Goal: Information Seeking & Learning: Check status

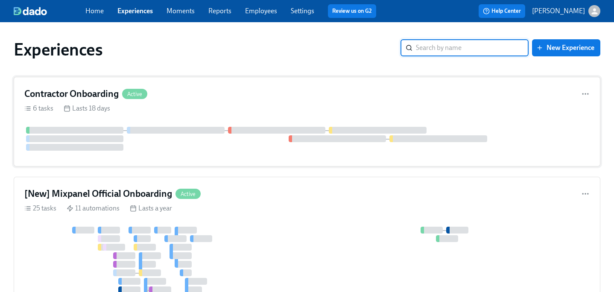
click at [227, 108] on div "6 tasks Lasts 18 days" at bounding box center [306, 108] width 565 height 9
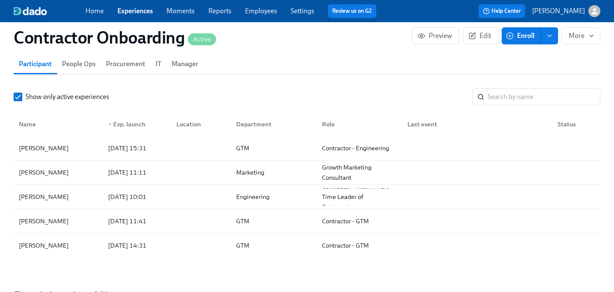
scroll to position [679, 0]
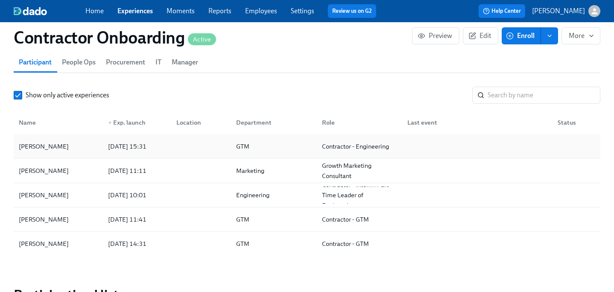
click at [105, 148] on div "[DATE] 15:31" at bounding box center [127, 146] width 45 height 10
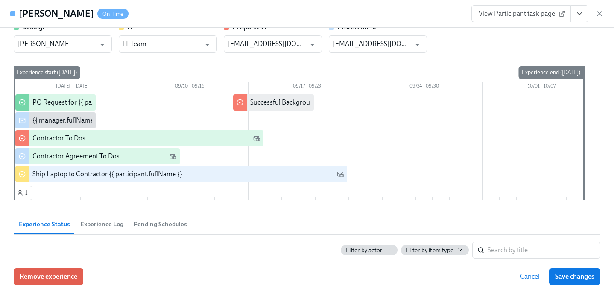
scroll to position [12, 0]
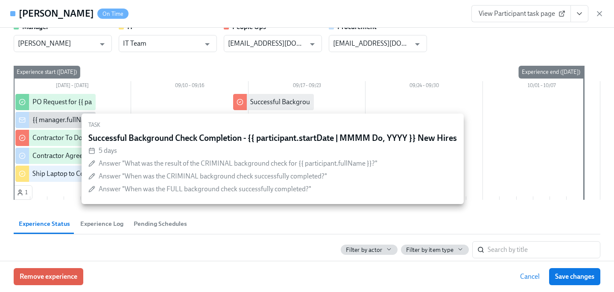
click at [287, 103] on div "Successful Background Check Completion - {{ participant.startDate | MMMM Do, YY…" at bounding box center [394, 101] width 289 height 9
click at [200, 102] on div at bounding box center [307, 139] width 587 height 90
click at [397, 91] on div "09/24 – 09/30" at bounding box center [423, 86] width 117 height 11
click at [563, 142] on div at bounding box center [307, 139] width 587 height 90
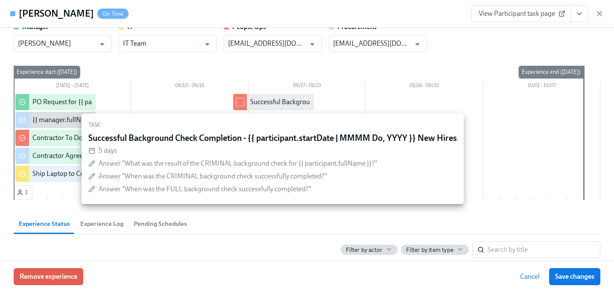
click at [256, 228] on div "Experience Status Experience Log Pending Schedules" at bounding box center [307, 223] width 587 height 20
click at [268, 228] on div "Experience Status Experience Log Pending Schedules" at bounding box center [307, 223] width 587 height 20
click at [534, 278] on span "Cancel" at bounding box center [530, 276] width 20 height 9
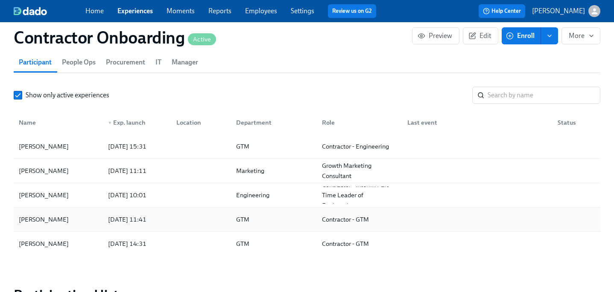
click at [70, 221] on div "[PERSON_NAME]" at bounding box center [58, 219] width 86 height 17
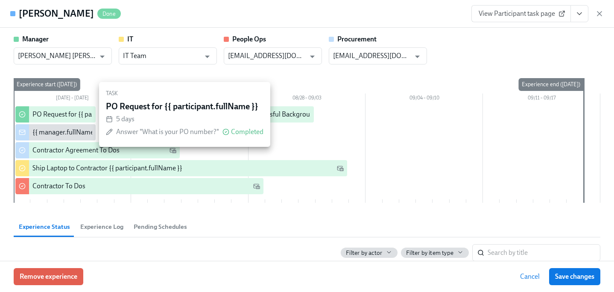
click at [57, 111] on div "PO Request for {{ participant.fullName }}" at bounding box center [91, 114] width 119 height 9
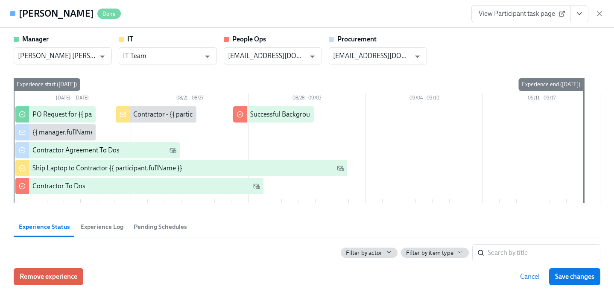
click at [53, 136] on div "{{ manager.fullName }} has submitted a PO request for their contractor" at bounding box center [135, 132] width 206 height 9
click at [149, 117] on div "Contractor - {{ participant.fullName }}- {{ participant.startDate | dddd MMMM D…" at bounding box center [262, 114] width 259 height 9
click at [535, 18] on link "View Participant task page" at bounding box center [520, 13] width 99 height 17
click at [582, 17] on icon "View task page" at bounding box center [579, 13] width 9 height 9
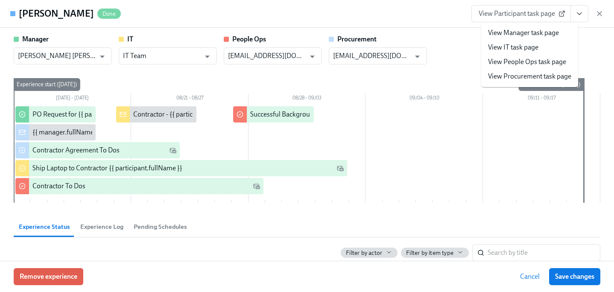
click at [554, 73] on link "View Procurement task page" at bounding box center [529, 76] width 83 height 9
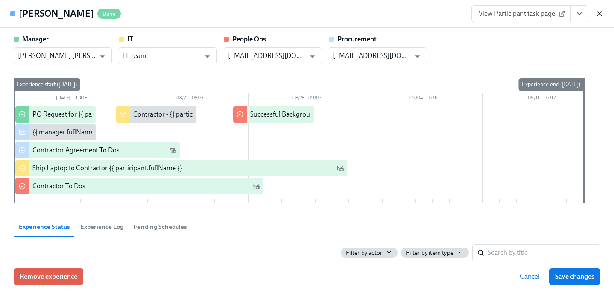
click at [599, 12] on icon "button" at bounding box center [599, 13] width 9 height 9
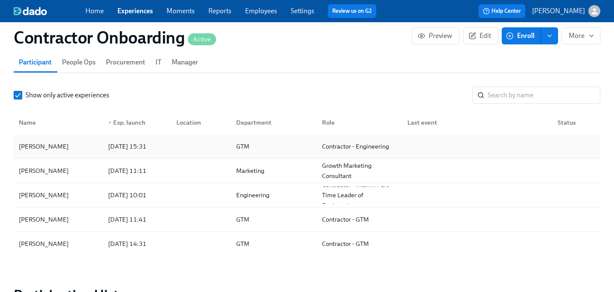
click at [70, 146] on div "[PERSON_NAME]" at bounding box center [58, 146] width 86 height 17
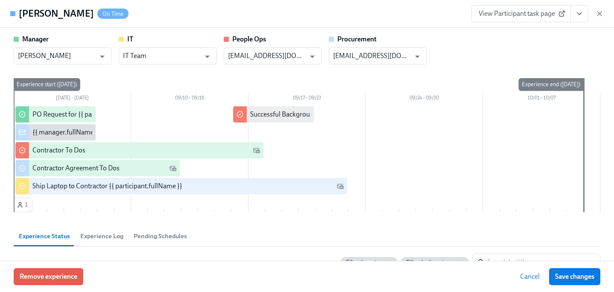
click at [576, 18] on icon "View task page" at bounding box center [579, 13] width 9 height 9
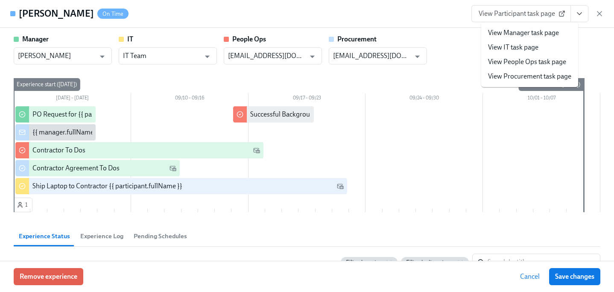
click at [535, 79] on link "View Procurement task page" at bounding box center [529, 76] width 83 height 9
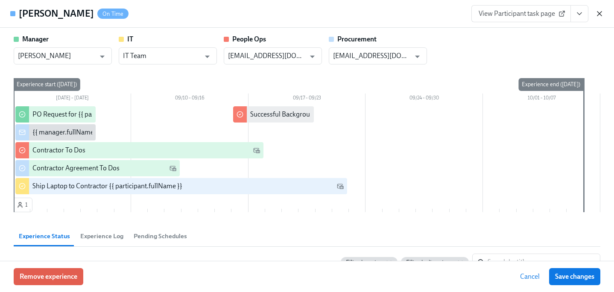
click at [599, 14] on icon "button" at bounding box center [599, 14] width 4 height 4
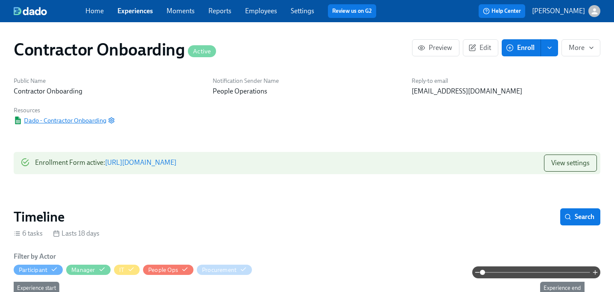
click at [73, 120] on span "Dado - Contractor Onboarding" at bounding box center [60, 120] width 93 height 9
